Goal: Task Accomplishment & Management: Use online tool/utility

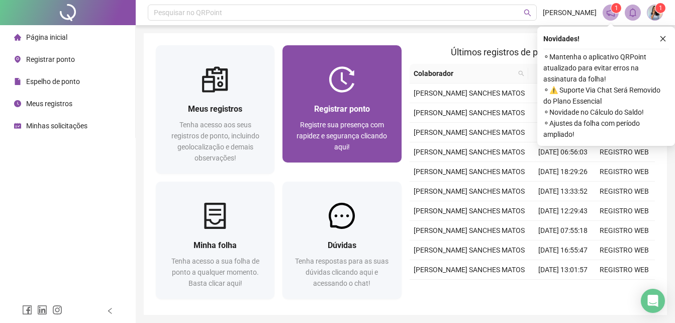
click at [345, 107] on span "Registrar ponto" at bounding box center [342, 109] width 56 height 10
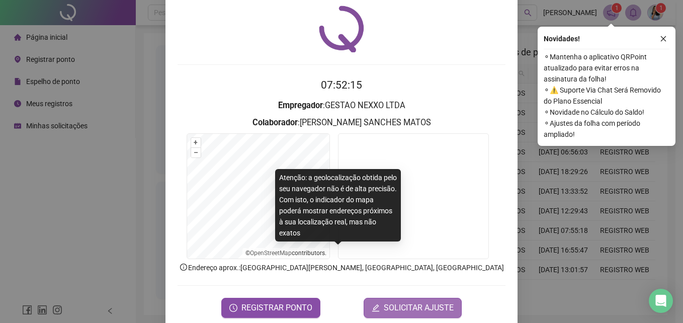
scroll to position [48, 0]
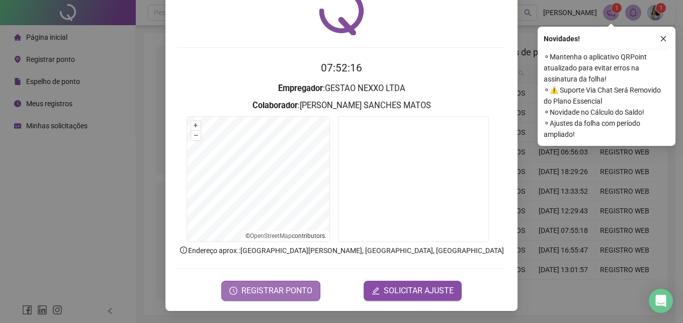
click at [293, 283] on button "REGISTRAR PONTO" at bounding box center [270, 290] width 99 height 20
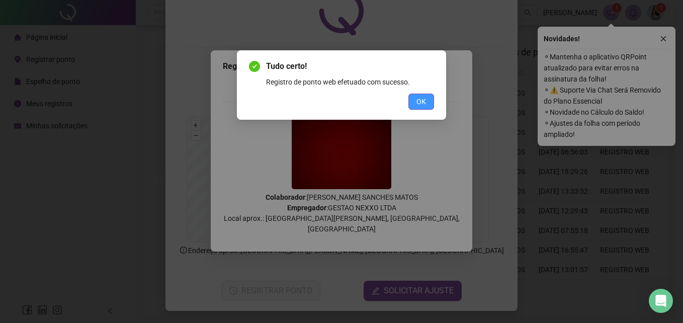
click at [422, 102] on span "OK" at bounding box center [421, 101] width 10 height 11
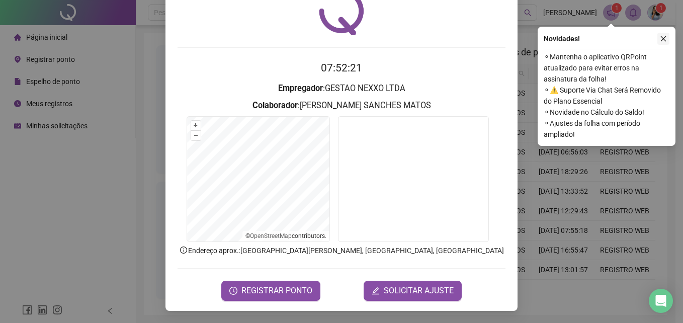
click at [661, 37] on icon "close" at bounding box center [662, 38] width 7 height 7
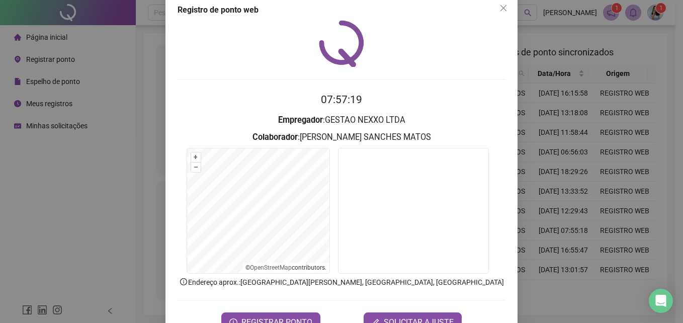
scroll to position [0, 0]
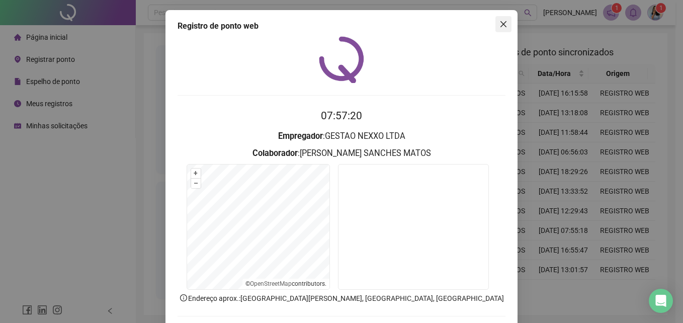
click at [501, 21] on icon "close" at bounding box center [503, 24] width 8 height 8
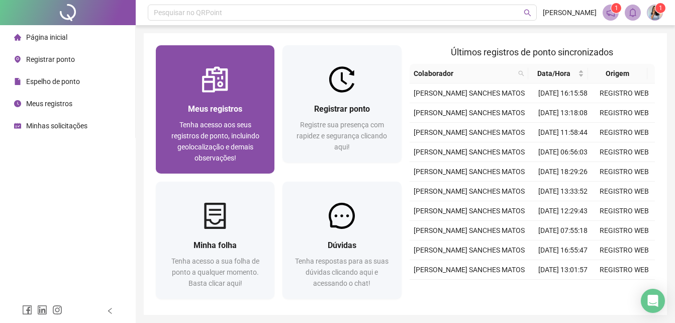
click at [245, 111] on div "Meus registros" at bounding box center [215, 109] width 94 height 13
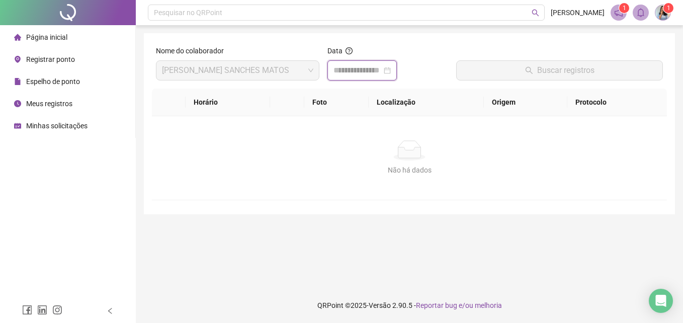
click at [354, 70] on input at bounding box center [357, 70] width 48 height 12
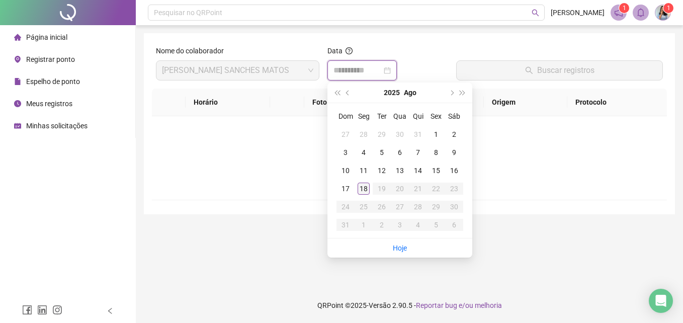
type input "**********"
click at [366, 187] on div "18" at bounding box center [363, 188] width 12 height 12
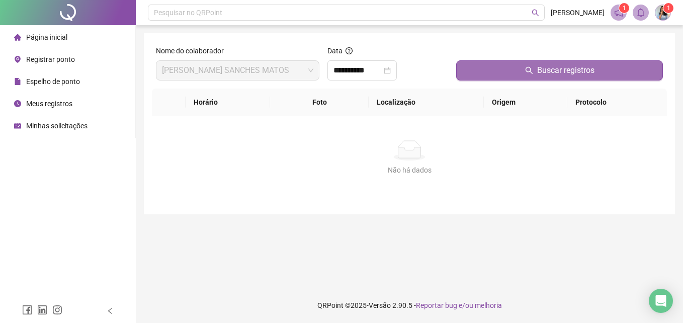
click at [511, 67] on button "Buscar registros" at bounding box center [559, 70] width 207 height 20
